Goal: Check status: Verify the current state of an ongoing process or item

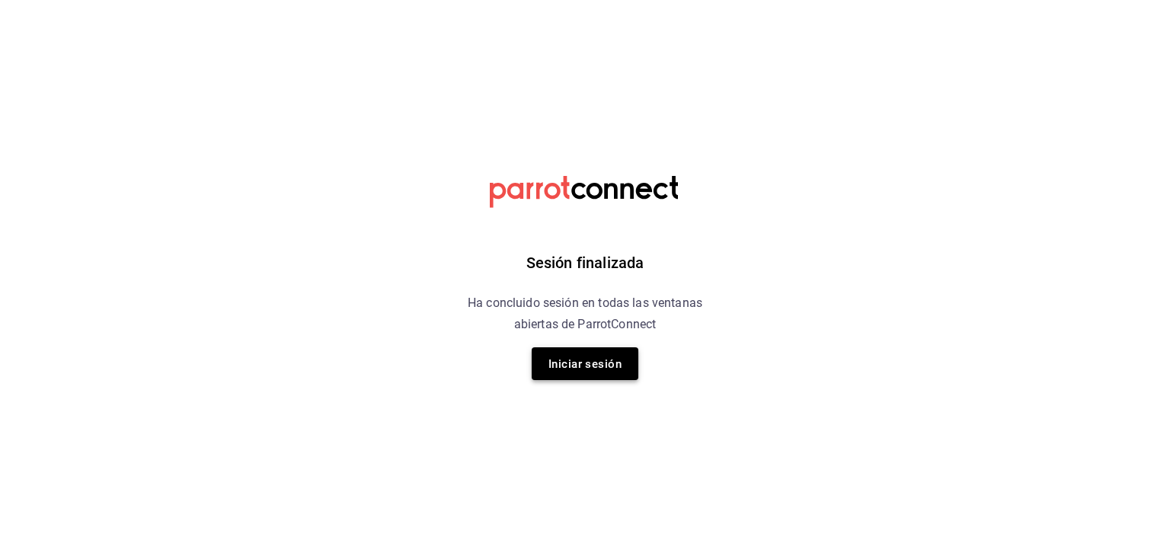
click at [560, 354] on font "Iniciar sesión" at bounding box center [584, 363] width 73 height 21
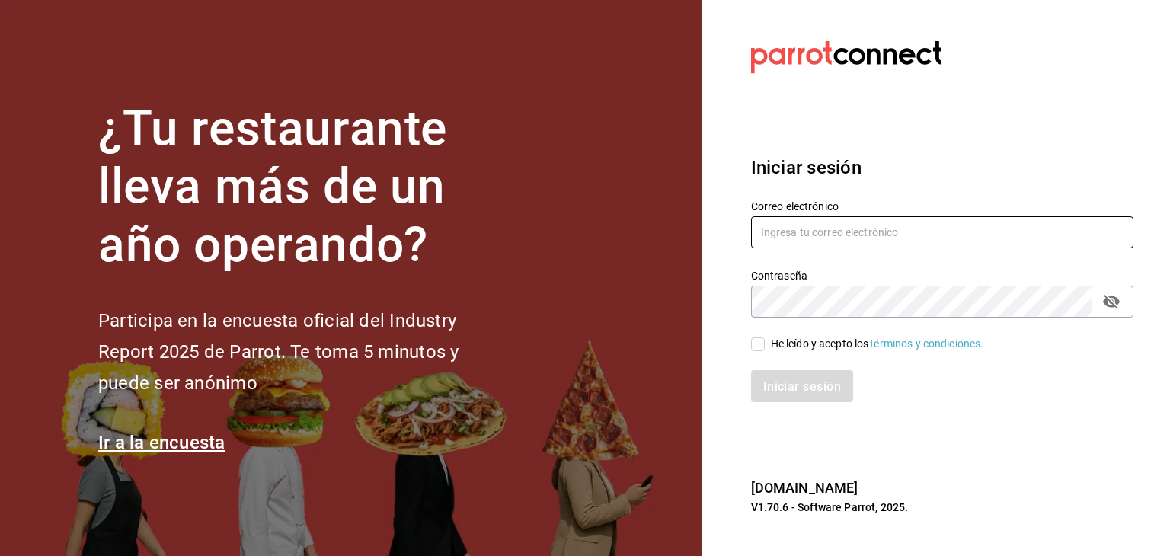
type input "[EMAIL_ADDRESS][DOMAIN_NAME]"
click at [765, 340] on span "He leído y acepto los Términos y condiciones." at bounding box center [874, 344] width 219 height 16
click at [765, 340] on input "He leído y acepto los Términos y condiciones." at bounding box center [758, 344] width 14 height 14
checkbox input "true"
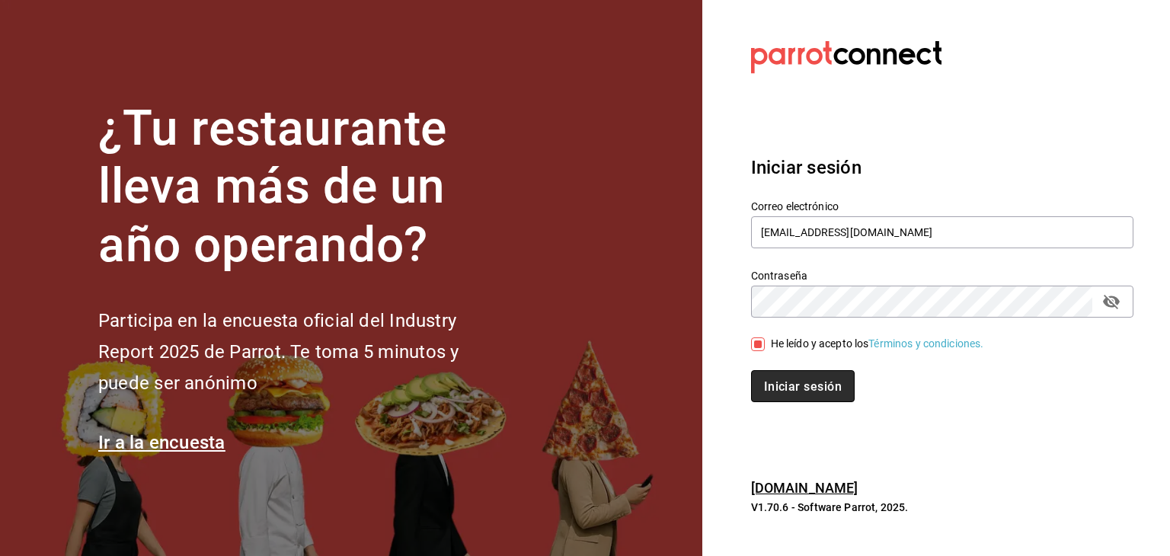
click at [775, 394] on button "Iniciar sesión" at bounding box center [803, 386] width 104 height 32
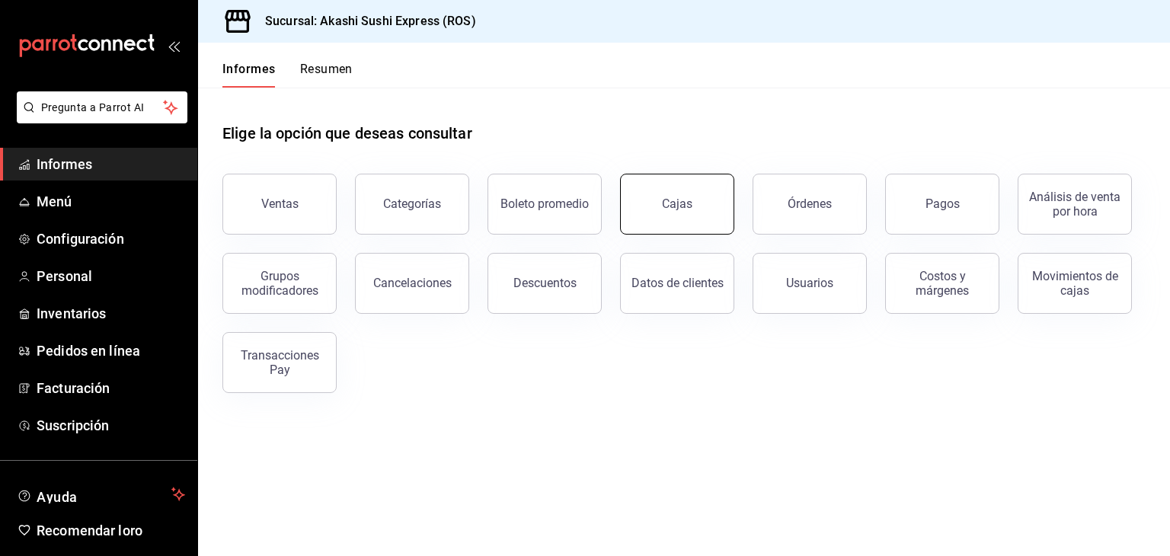
click at [693, 208] on link "Cajas" at bounding box center [677, 204] width 114 height 61
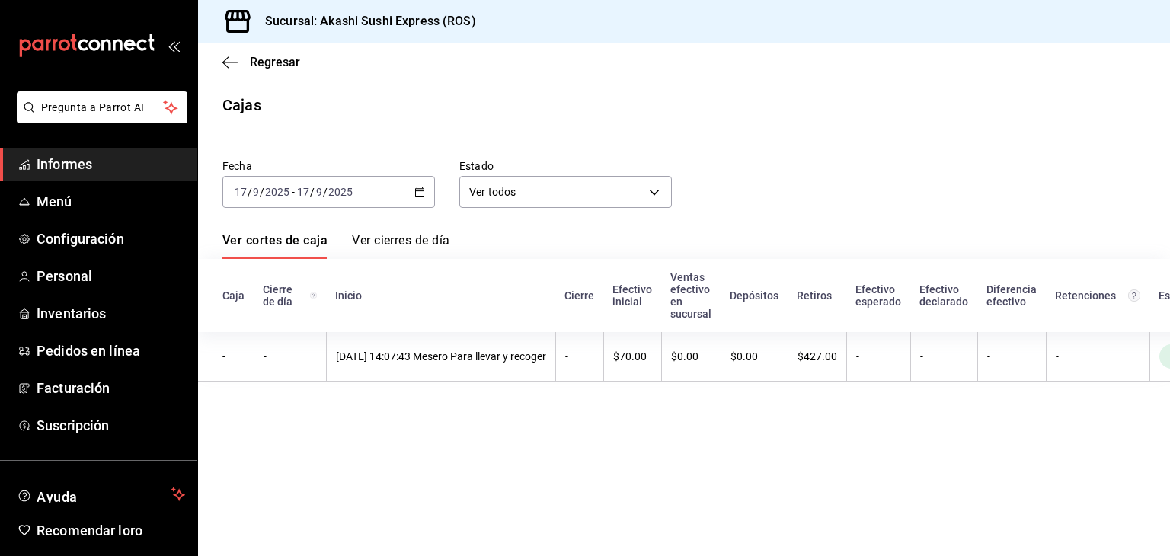
click at [420, 192] on icon "button" at bounding box center [419, 192] width 11 height 11
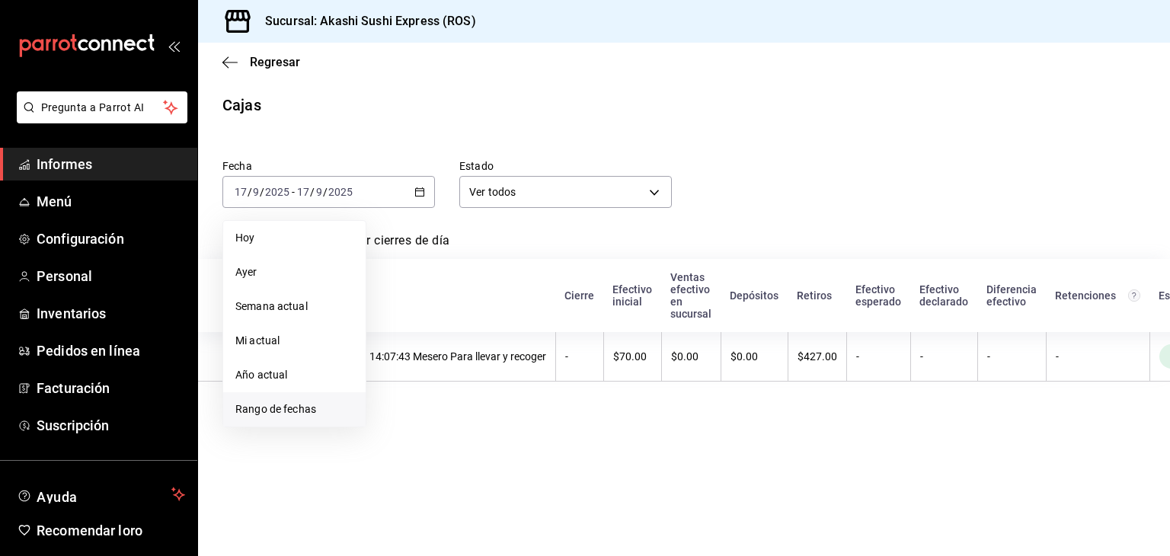
click at [280, 394] on li "Rango de fechas" at bounding box center [294, 409] width 142 height 34
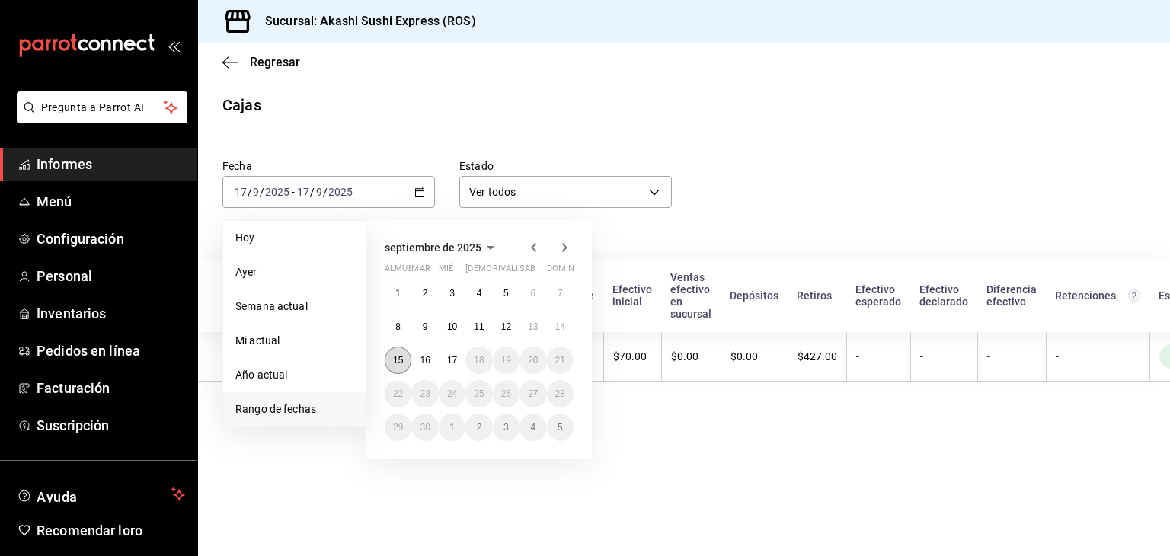
click at [397, 353] on button "15" at bounding box center [398, 360] width 27 height 27
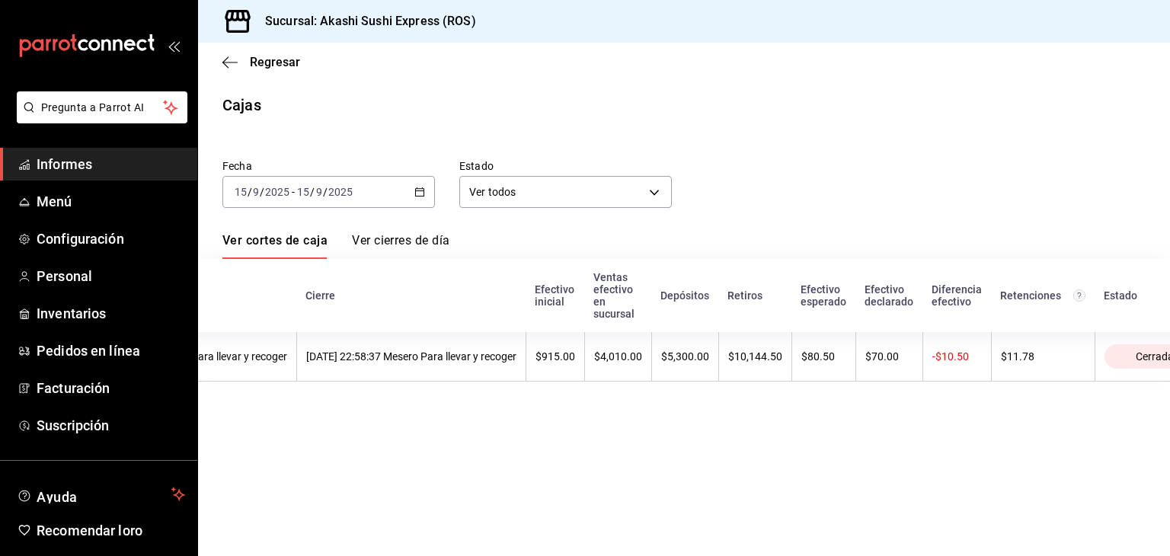
scroll to position [0, 259]
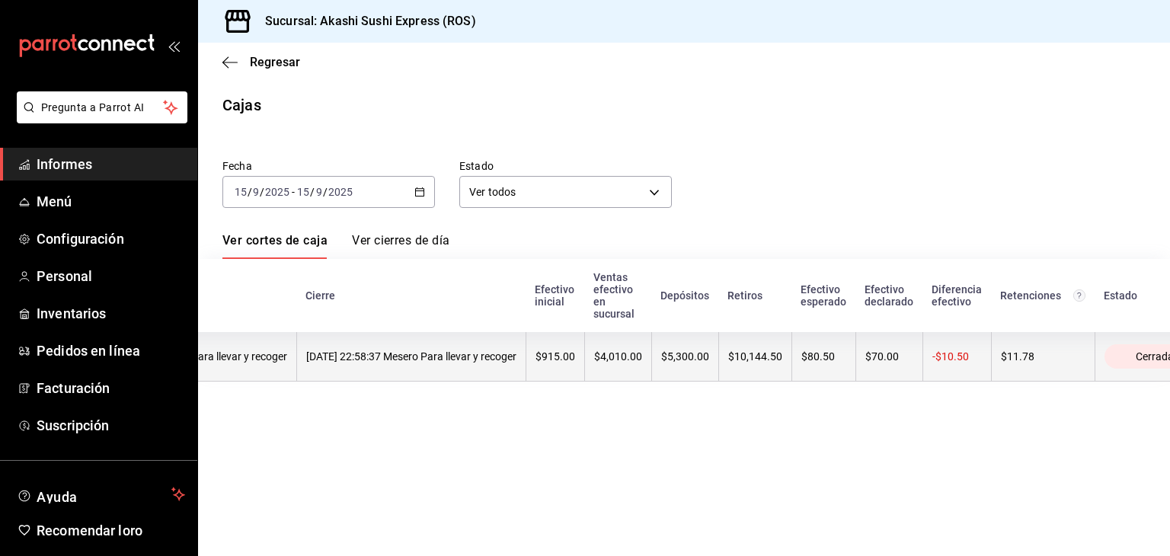
click at [718, 340] on th "$5,300.00" at bounding box center [684, 357] width 67 height 50
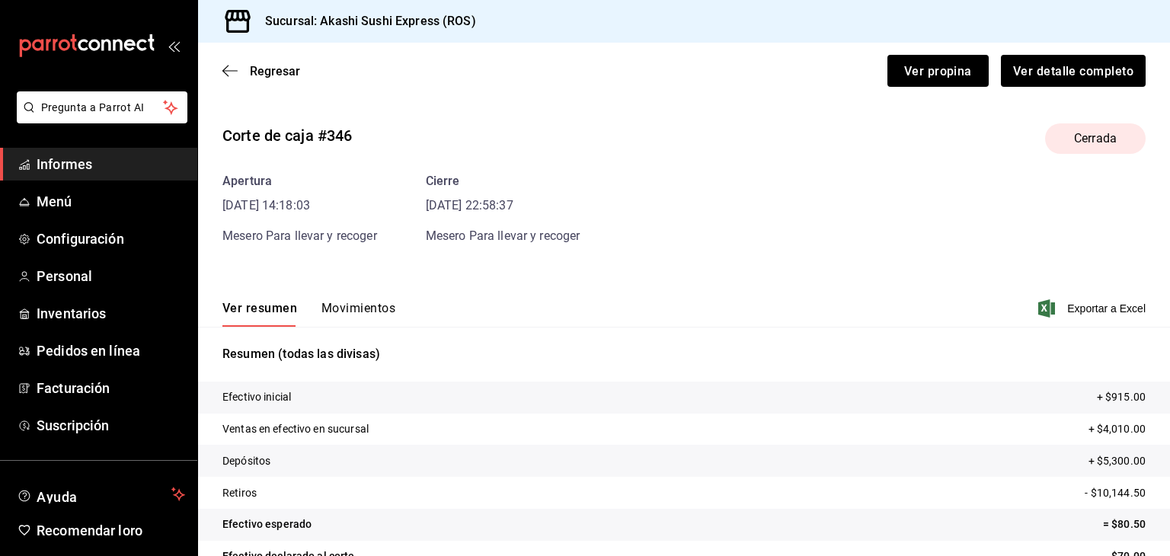
click at [359, 310] on font "Movimientos" at bounding box center [358, 308] width 74 height 14
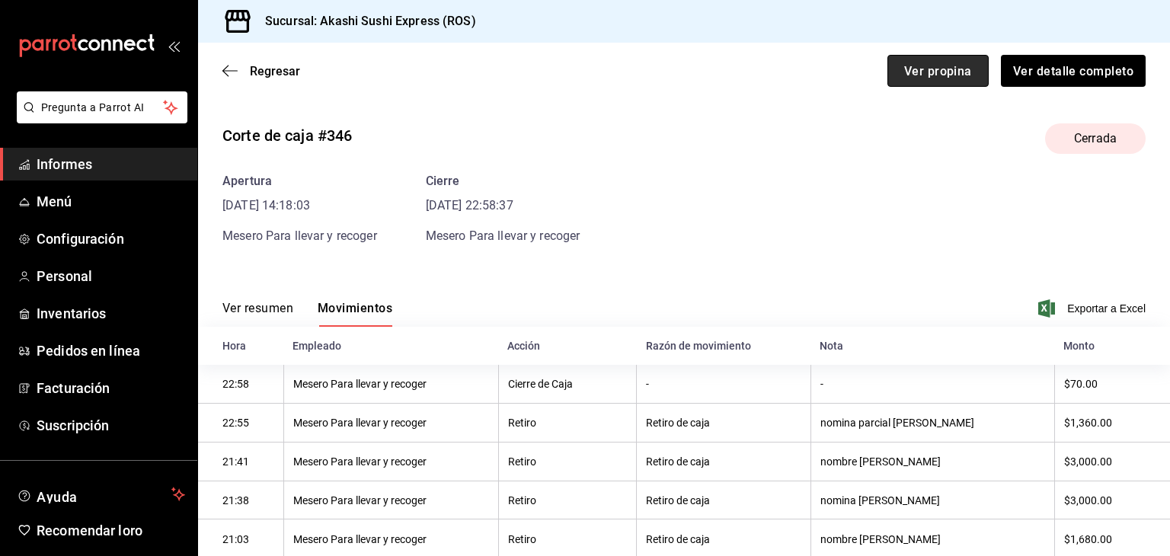
click at [938, 72] on font "Ver propina" at bounding box center [938, 70] width 68 height 14
